Goal: Information Seeking & Learning: Learn about a topic

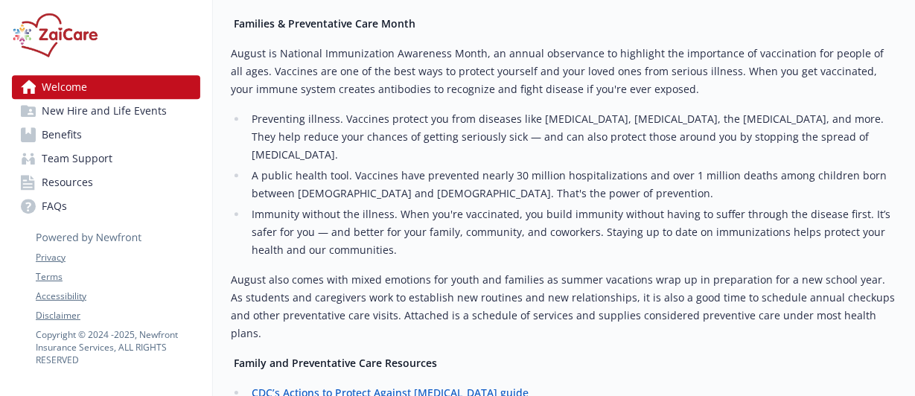
scroll to position [1788, 0]
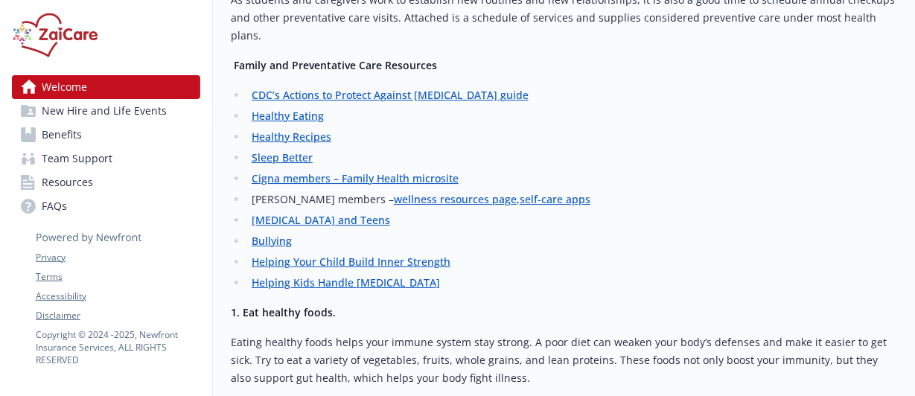
click at [54, 136] on span "Benefits" at bounding box center [62, 135] width 40 height 24
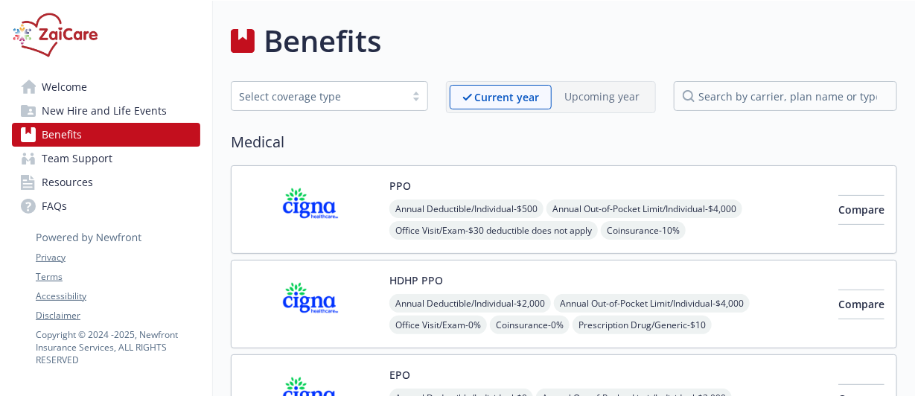
click at [55, 208] on icon at bounding box center [89, 226] width 107 height 37
click at [54, 161] on span "Team Support" at bounding box center [77, 159] width 71 height 24
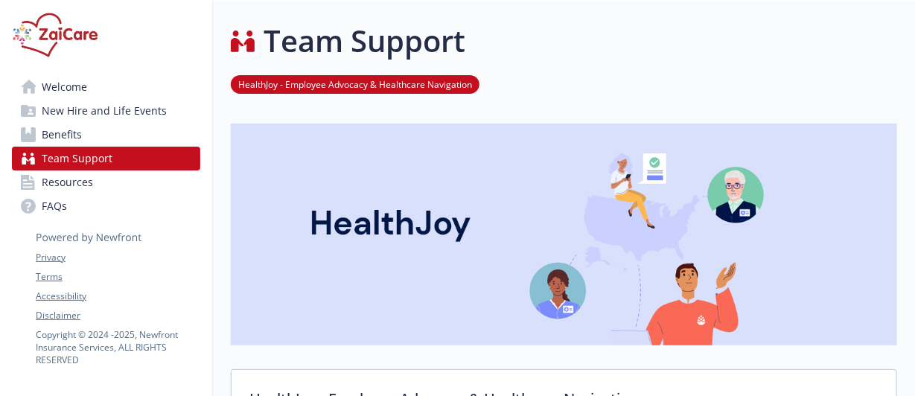
scroll to position [298, 0]
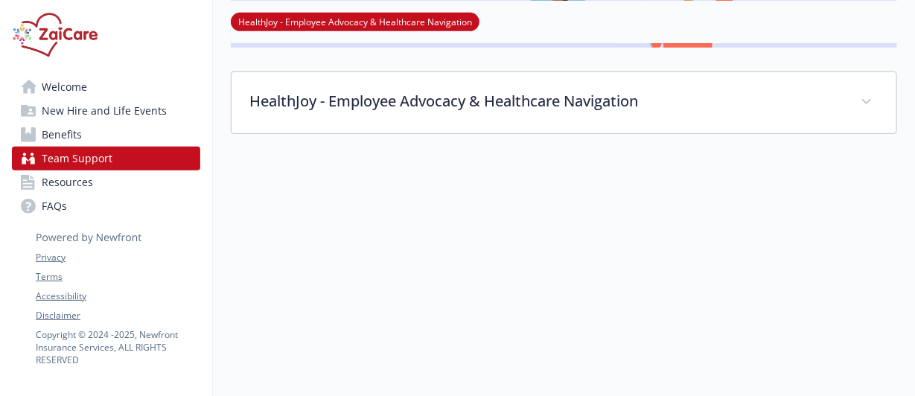
click at [42, 89] on span "Welcome" at bounding box center [64, 87] width 45 height 24
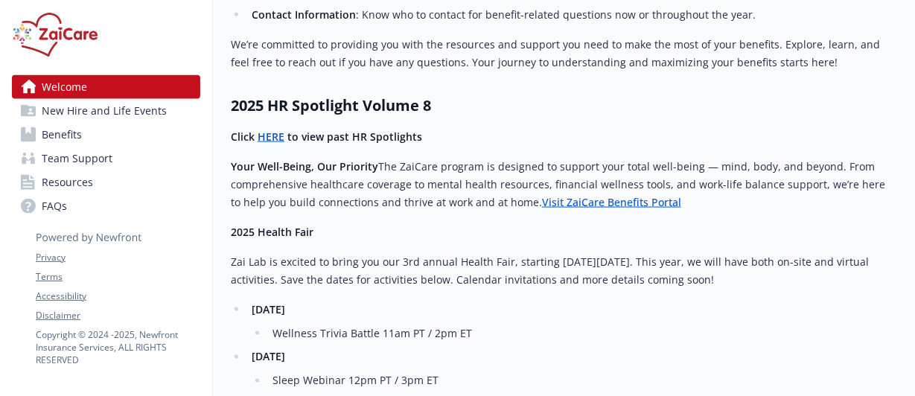
scroll to position [670, 0]
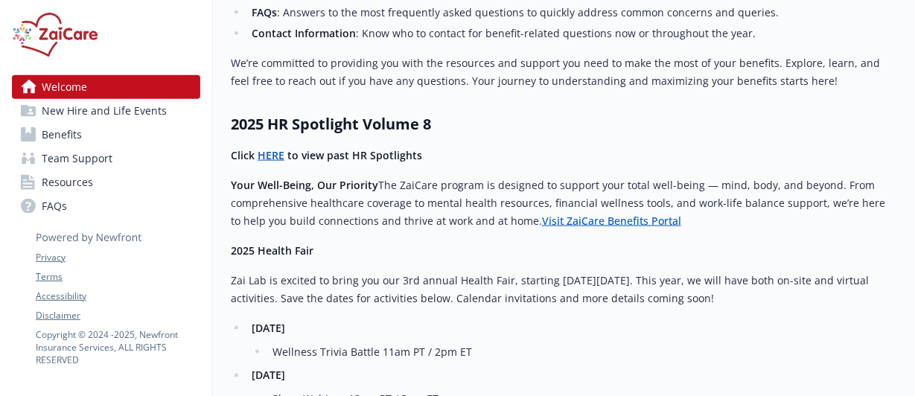
click at [603, 226] on link "Visit ZaiCare Benefits Portal" at bounding box center [611, 221] width 139 height 14
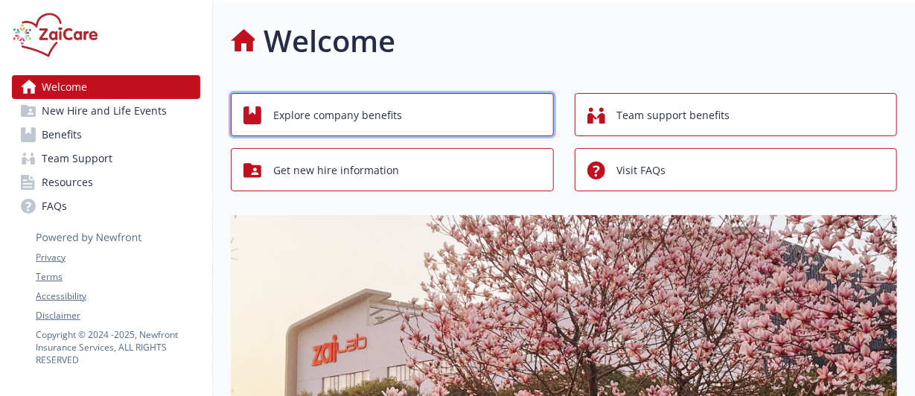
click at [307, 116] on span "Explore company benefits" at bounding box center [337, 115] width 129 height 28
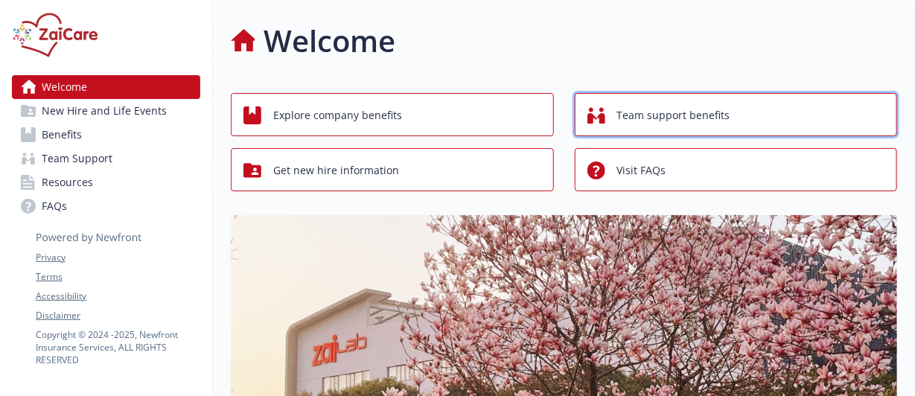
click at [683, 118] on span "Team support benefits" at bounding box center [673, 115] width 113 height 28
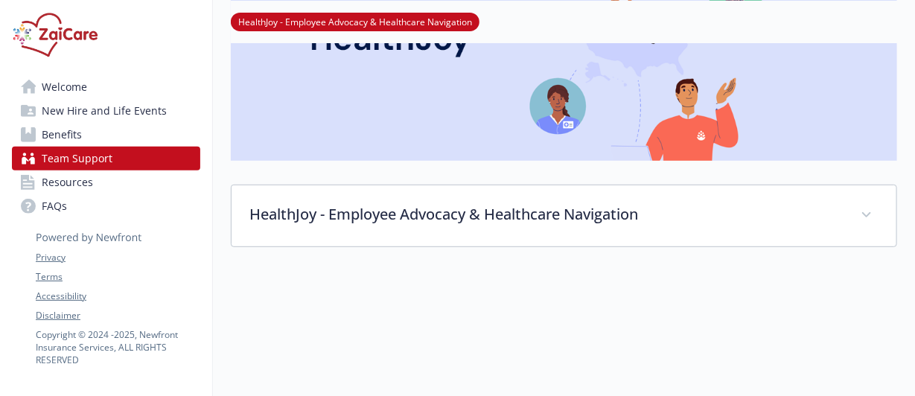
scroll to position [298, 0]
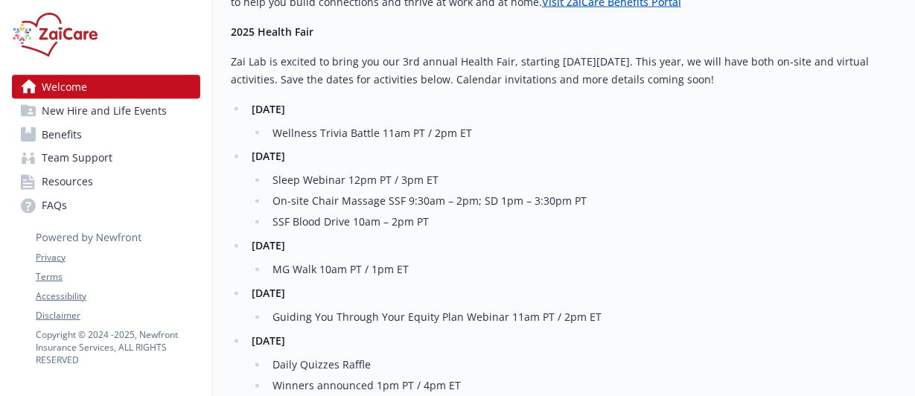
scroll to position [894, 0]
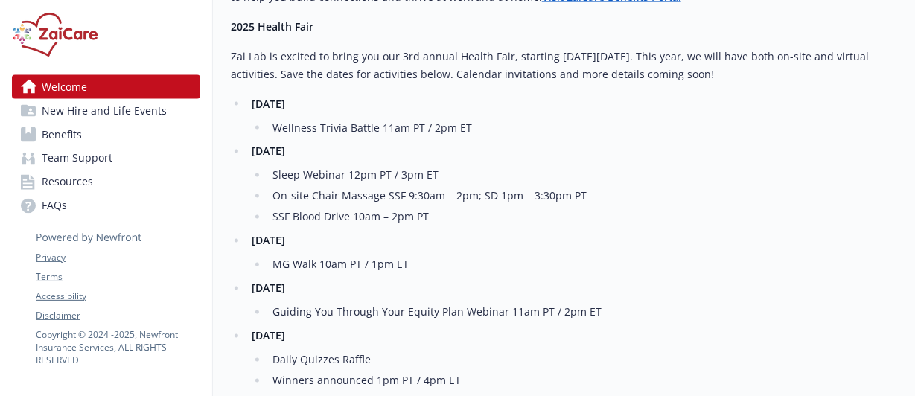
click at [66, 116] on span "New Hire and Life Events" at bounding box center [104, 111] width 125 height 24
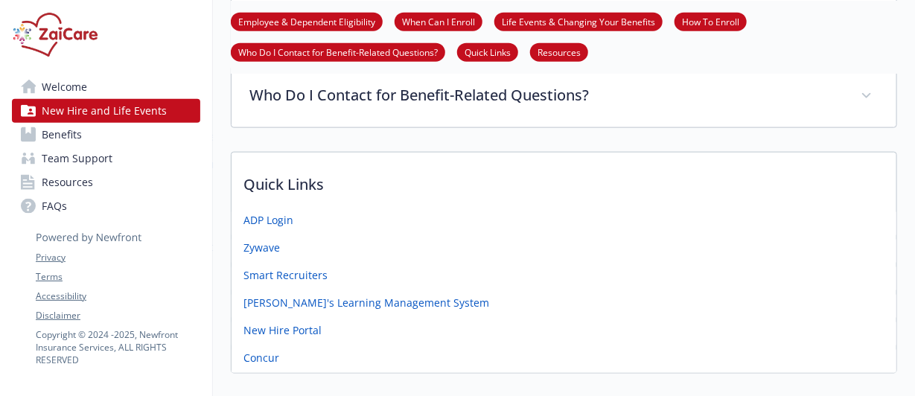
scroll to position [894, 0]
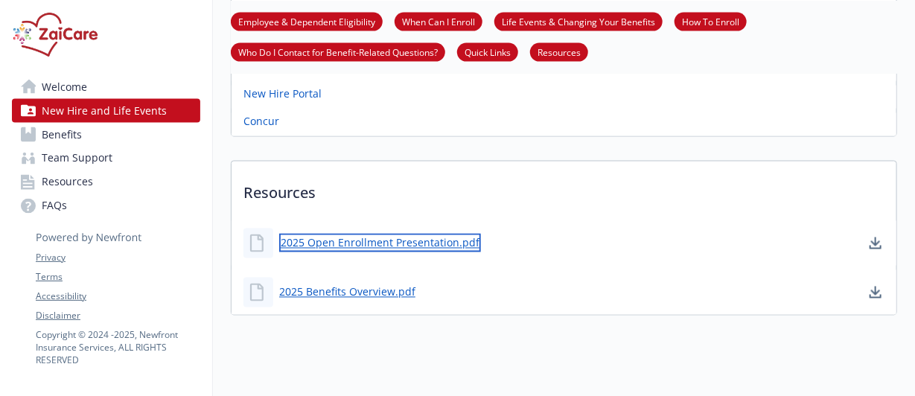
click at [384, 246] on link "2025 Open Enrollment Presentation.pdf" at bounding box center [380, 243] width 202 height 19
